Goal: Navigation & Orientation: Go to known website

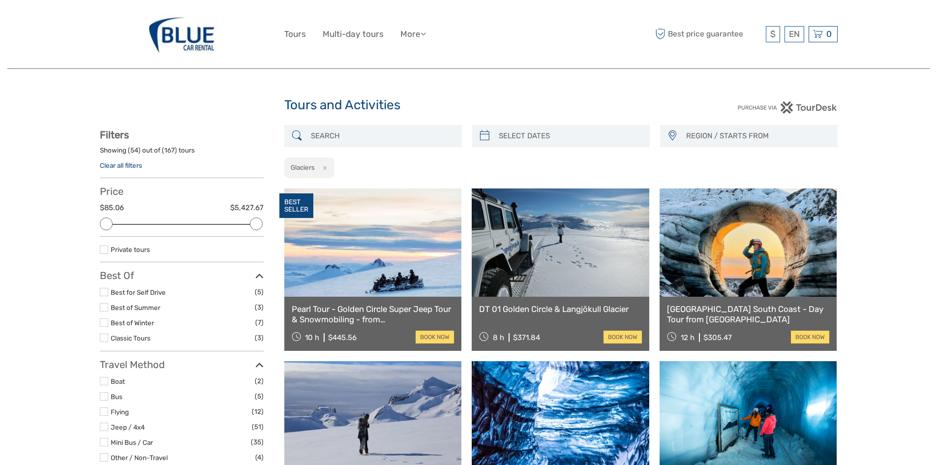
select select
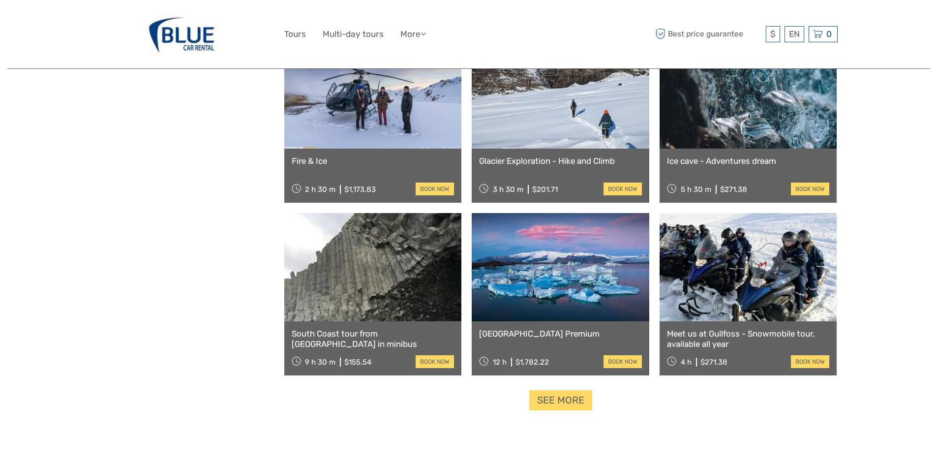
click at [182, 33] on img at bounding box center [182, 34] width 76 height 54
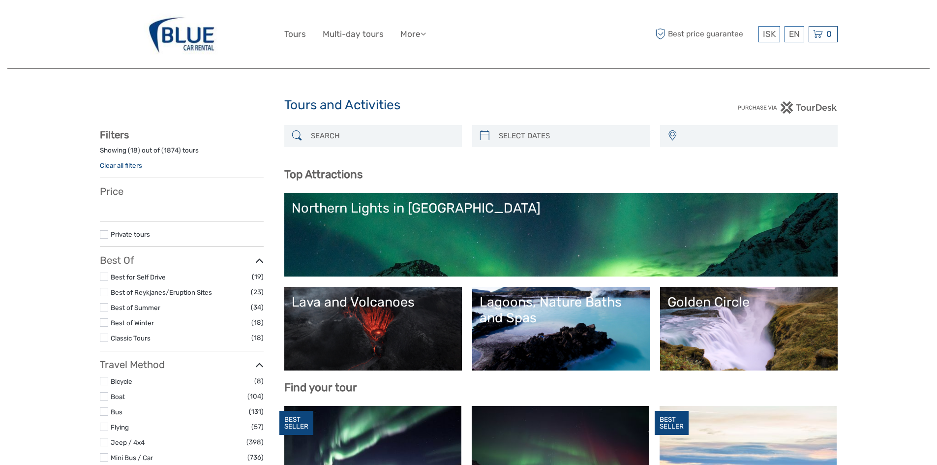
click at [182, 33] on img at bounding box center [182, 34] width 76 height 54
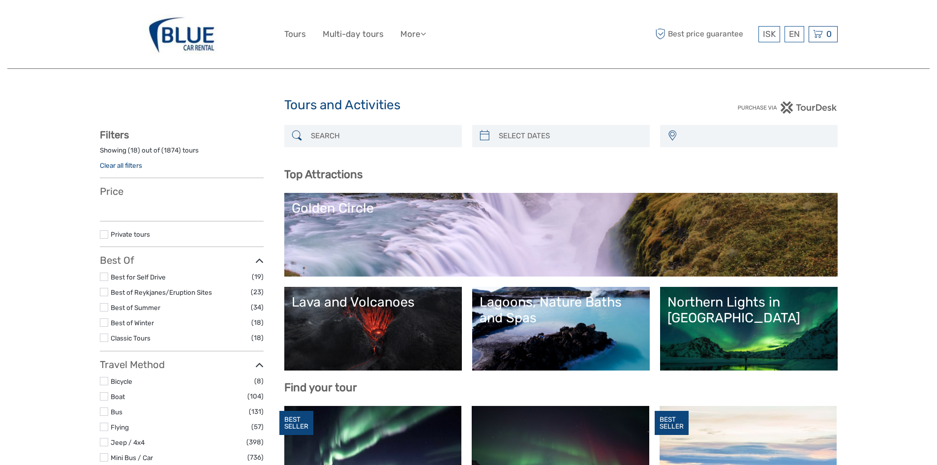
select select
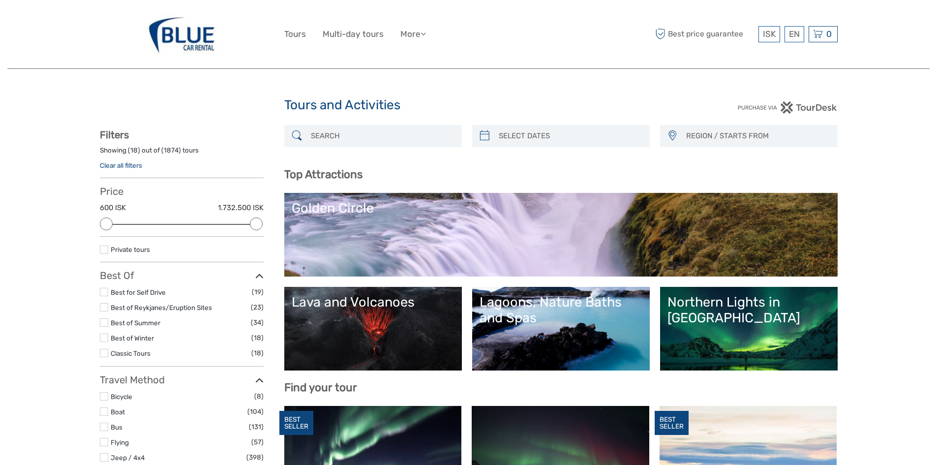
click at [182, 33] on img at bounding box center [182, 34] width 76 height 54
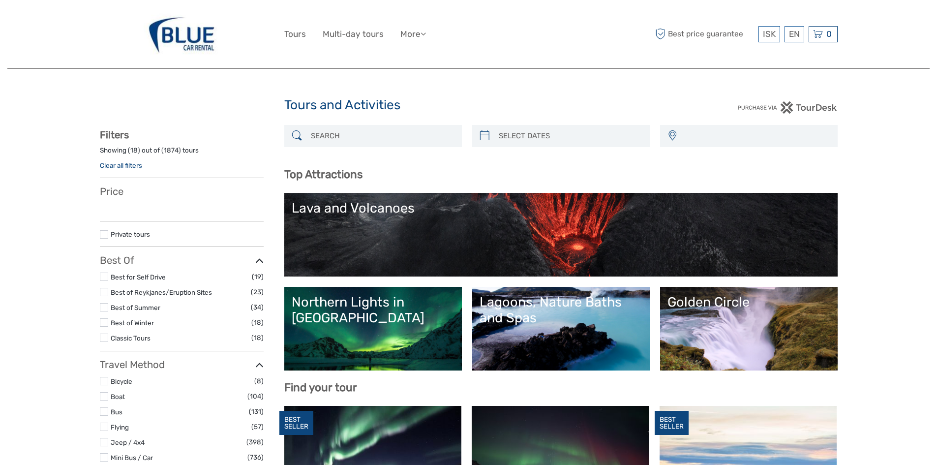
select select
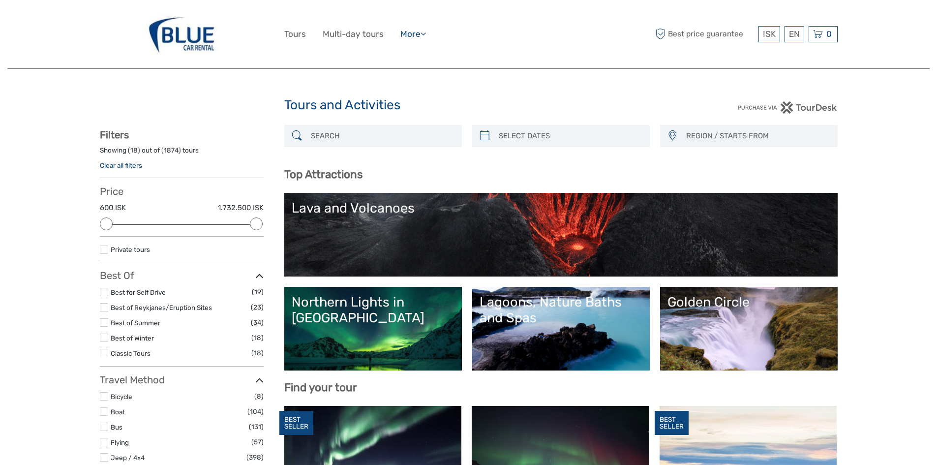
click at [411, 34] on link "More" at bounding box center [413, 34] width 26 height 14
click at [402, 96] on link "Back to Rental" at bounding box center [396, 98] width 60 height 19
